Goal: Transaction & Acquisition: Purchase product/service

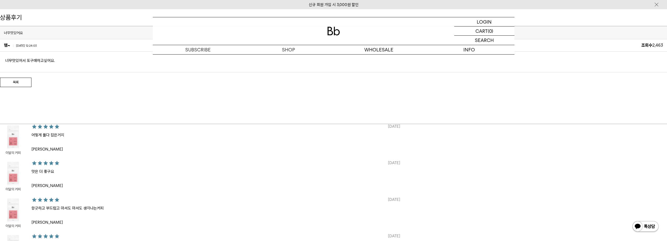
click at [331, 31] on img at bounding box center [333, 31] width 13 height 9
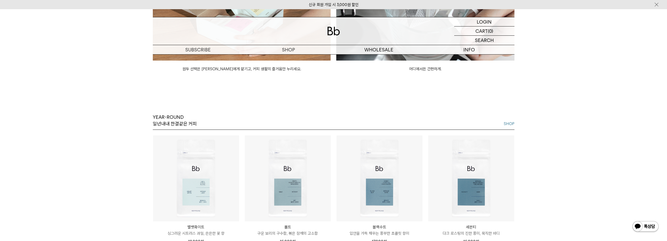
scroll to position [629, 0]
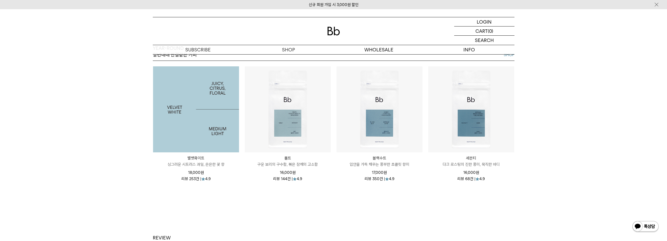
click at [185, 81] on img at bounding box center [196, 109] width 86 height 86
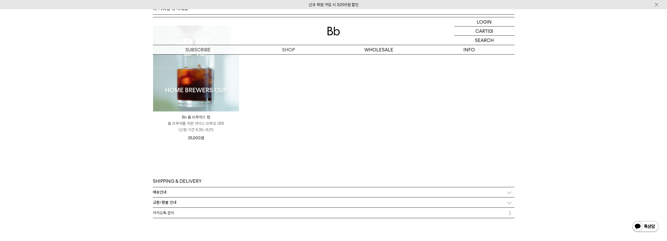
scroll to position [1519, 0]
click at [204, 118] on p "Bb 홈 브루어스 컵" at bounding box center [196, 116] width 86 height 6
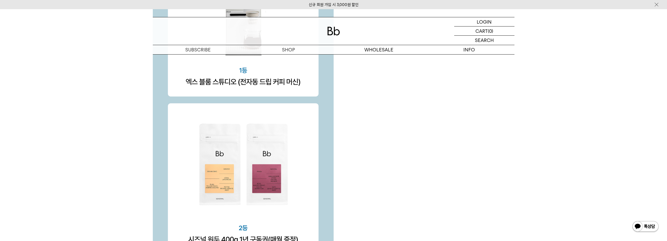
scroll to position [1781, 0]
